Goal: Information Seeking & Learning: Learn about a topic

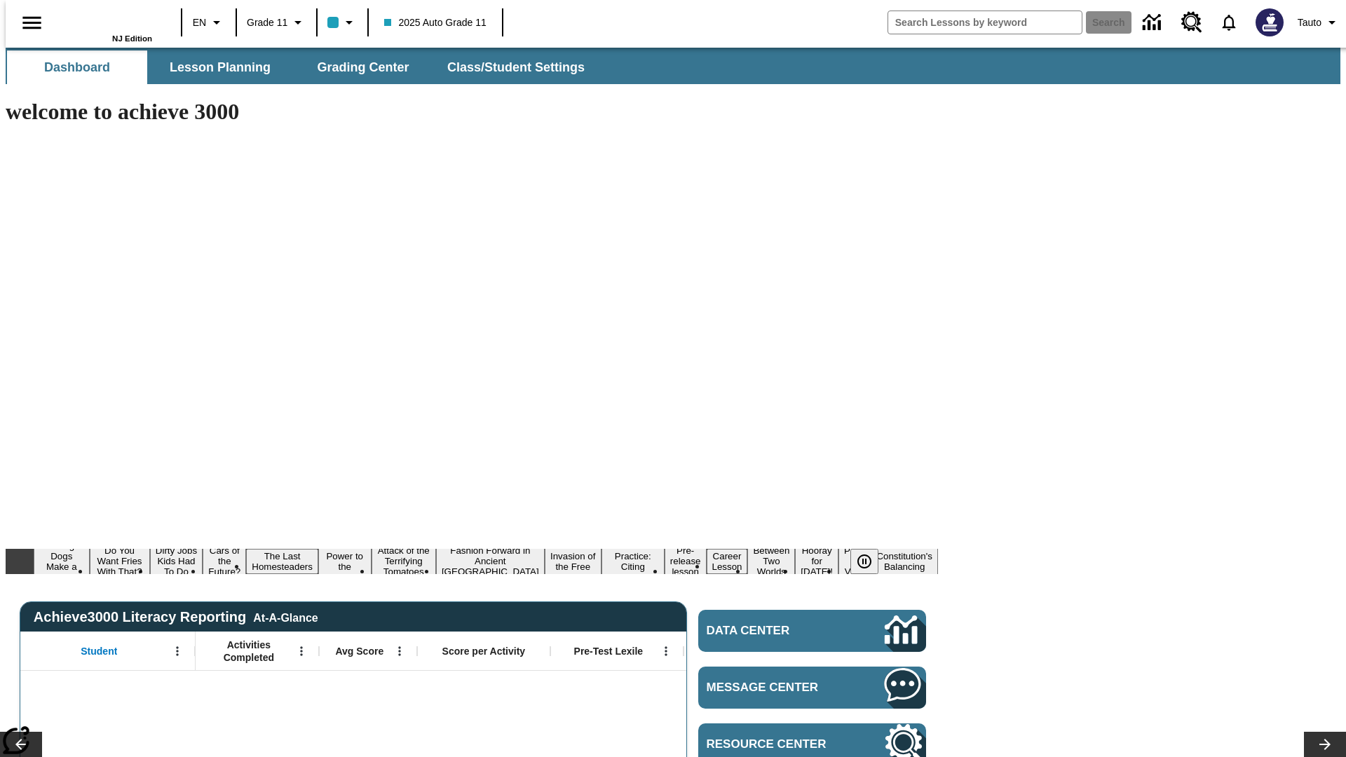
type input "-1"
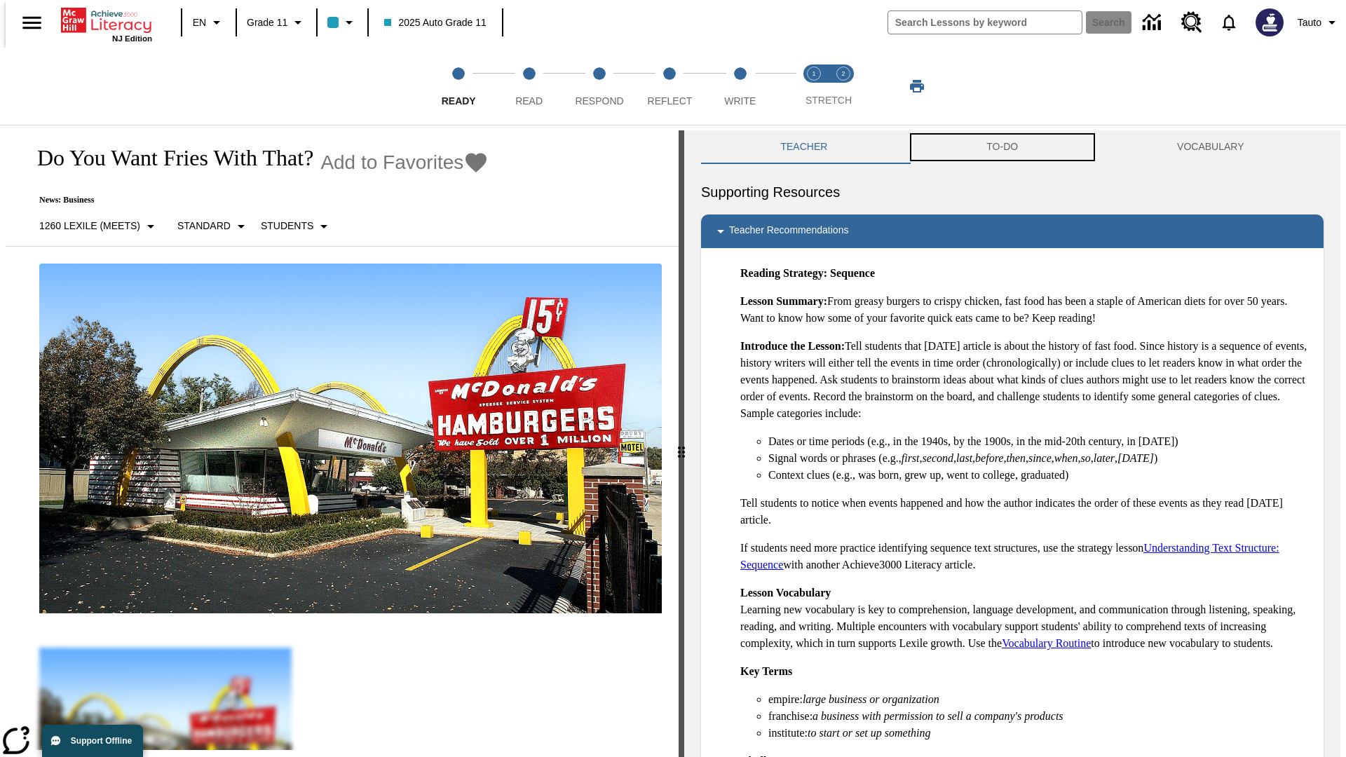
click at [1003, 147] on button "TO-DO" at bounding box center [1002, 147] width 191 height 34
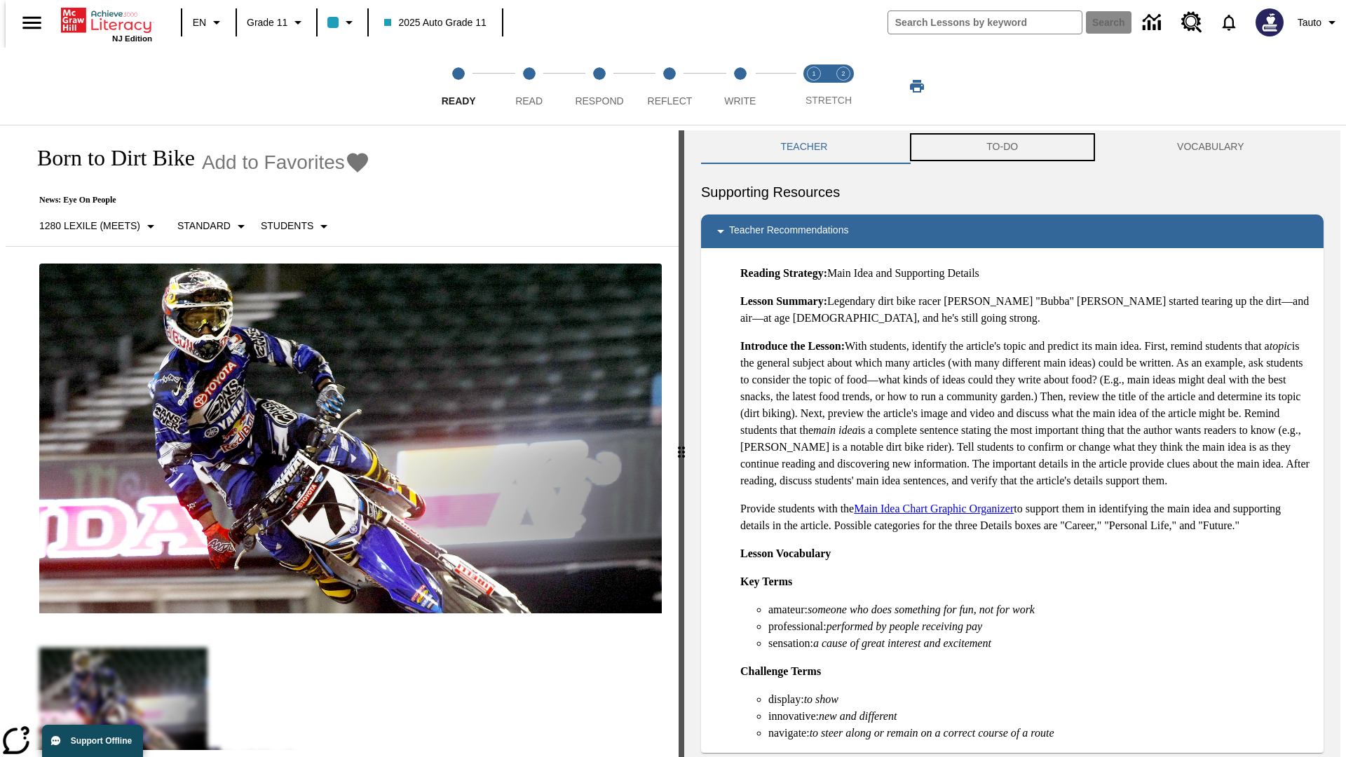
click at [1003, 147] on button "TO-DO" at bounding box center [1002, 147] width 191 height 34
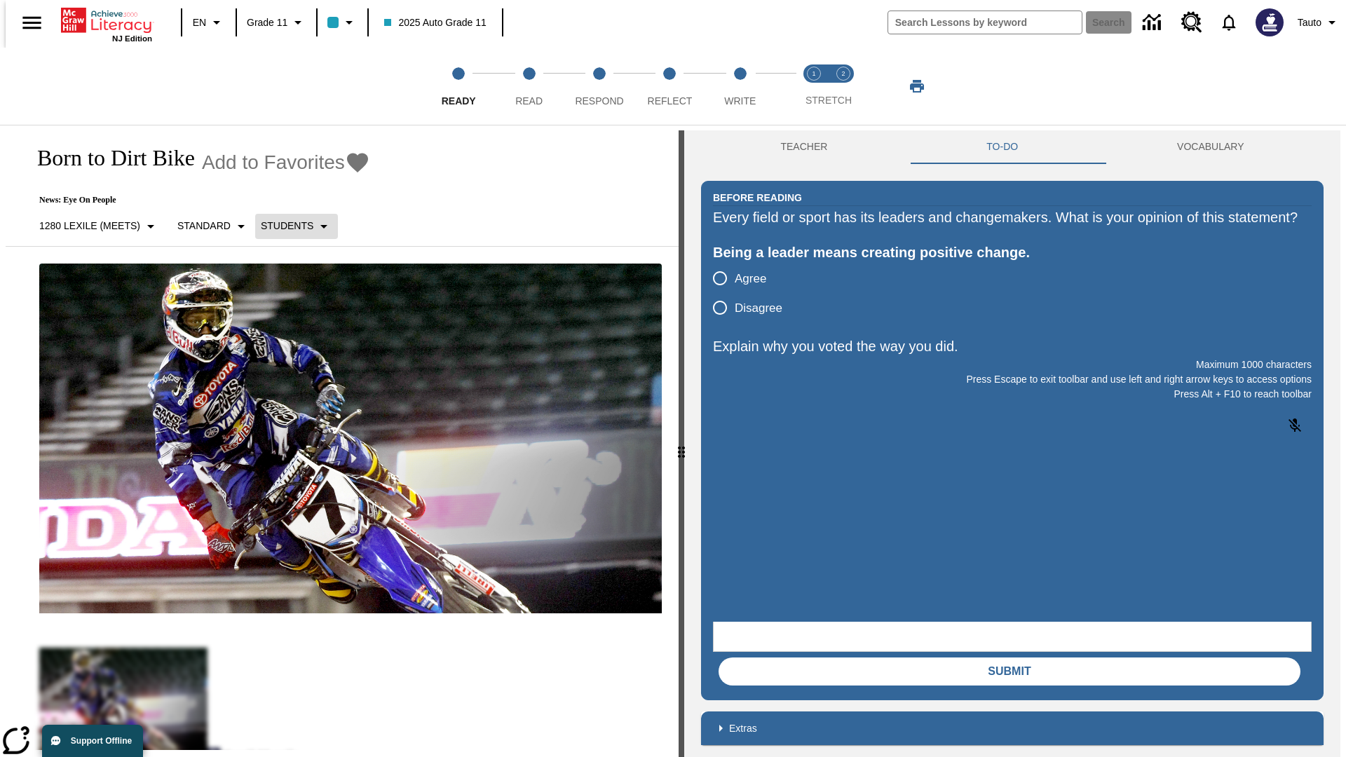
click at [288, 226] on p "Students" at bounding box center [287, 226] width 53 height 15
